Goal: Transaction & Acquisition: Purchase product/service

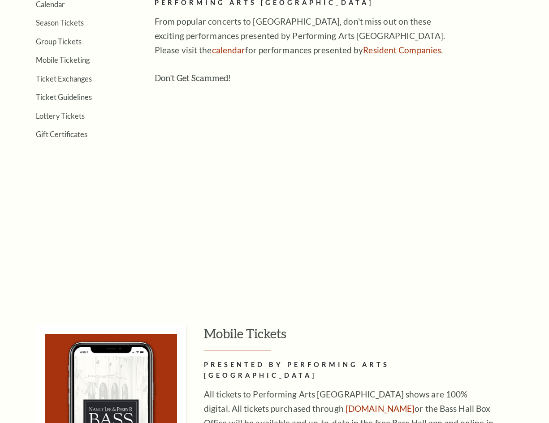
scroll to position [628, 0]
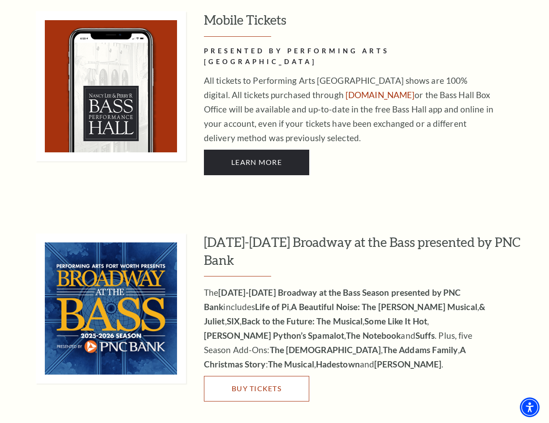
click at [265, 384] on span "Buy Tickets" at bounding box center [257, 388] width 50 height 9
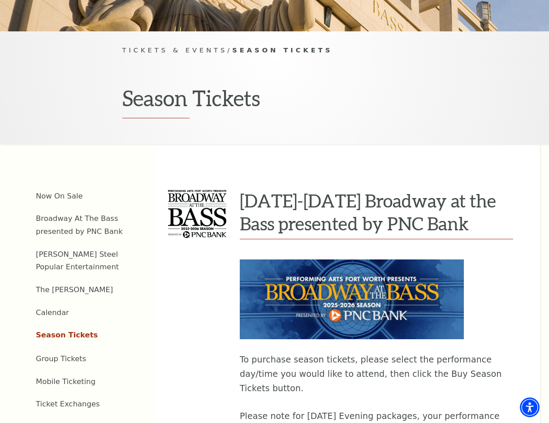
scroll to position [314, 0]
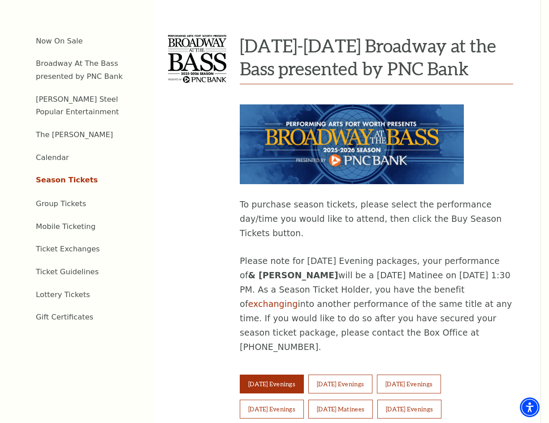
click at [61, 176] on link "Season Tickets" at bounding box center [67, 180] width 62 height 9
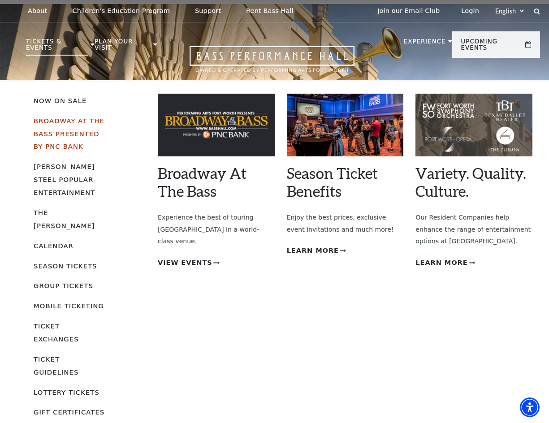
click at [74, 117] on link "Broadway At The Bass presented by PNC Bank" at bounding box center [69, 134] width 71 height 34
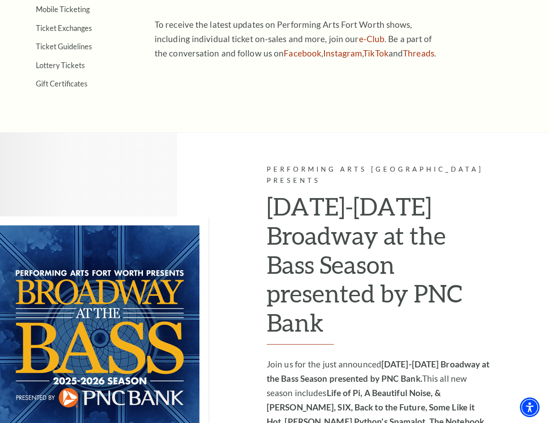
scroll to position [628, 0]
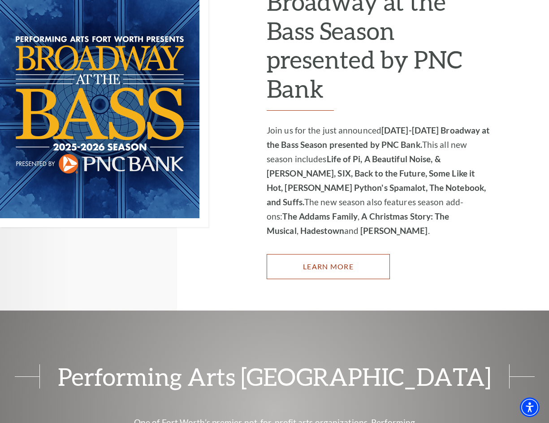
click at [352, 254] on link "Learn More" at bounding box center [328, 266] width 123 height 25
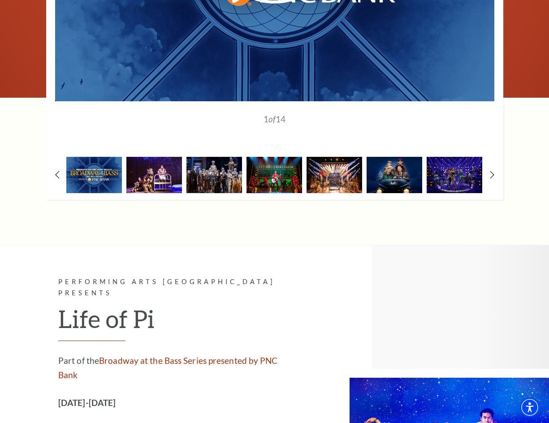
scroll to position [3, 0]
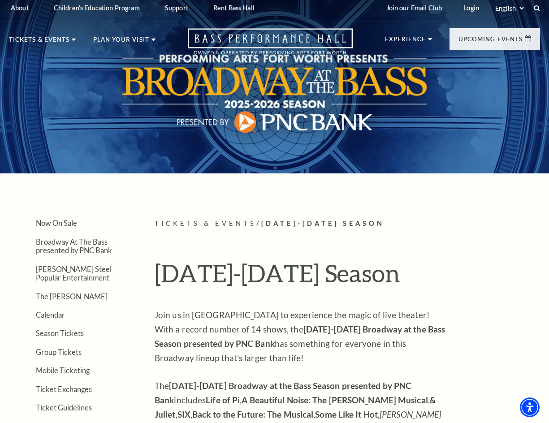
drag, startPoint x: 366, startPoint y: 225, endPoint x: 333, endPoint y: 73, distance: 155.9
